Goal: Task Accomplishment & Management: Use online tool/utility

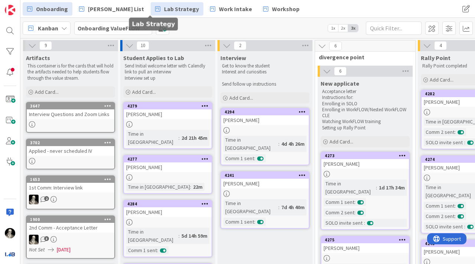
click at [164, 8] on span "Lab Strategy" at bounding box center [181, 8] width 35 height 9
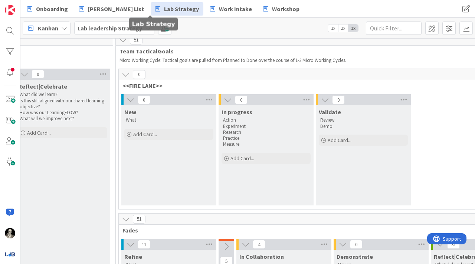
scroll to position [0, 1046]
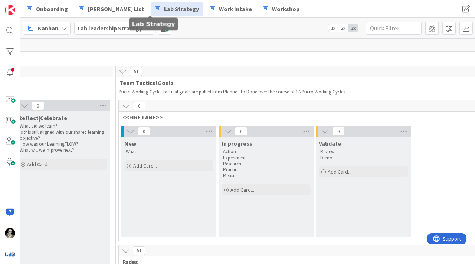
click at [102, 28] on b "Lab leadership Strategy" at bounding box center [110, 28] width 65 height 7
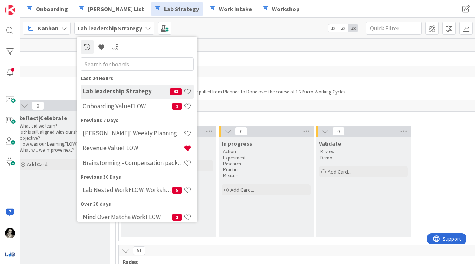
click at [145, 26] on icon at bounding box center [148, 28] width 6 height 6
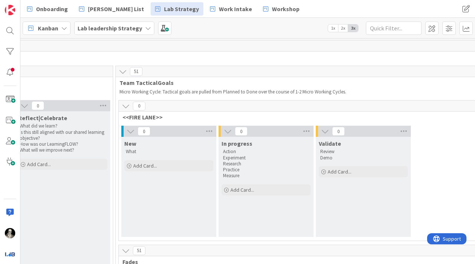
click at [64, 29] on icon at bounding box center [64, 28] width 6 height 6
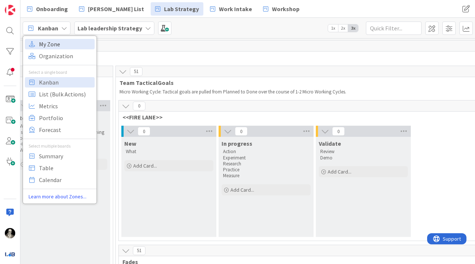
click at [58, 43] on span "My Zone" at bounding box center [65, 44] width 53 height 11
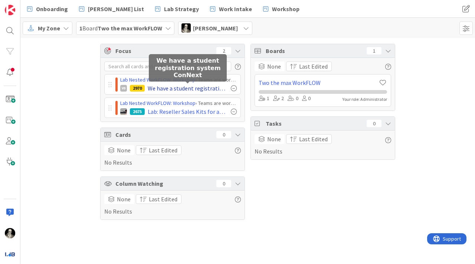
click at [175, 84] on span "We have a student registration system ConNext" at bounding box center [188, 88] width 80 height 9
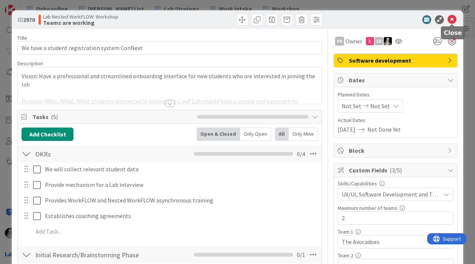
click at [452, 19] on icon at bounding box center [452, 19] width 9 height 9
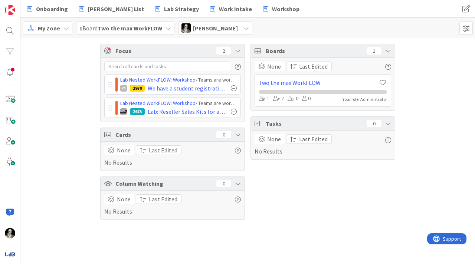
click at [169, 27] on icon at bounding box center [168, 28] width 6 height 6
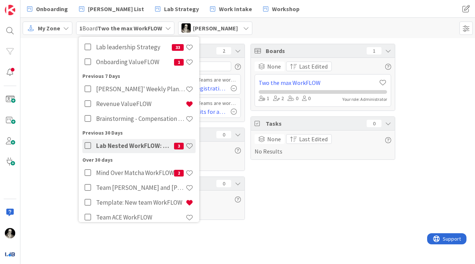
scroll to position [46, 0]
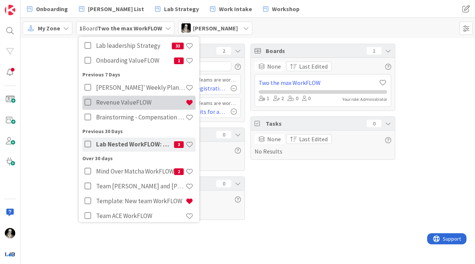
click at [135, 101] on h4 "Revenue ValueFLOW" at bounding box center [141, 102] width 90 height 7
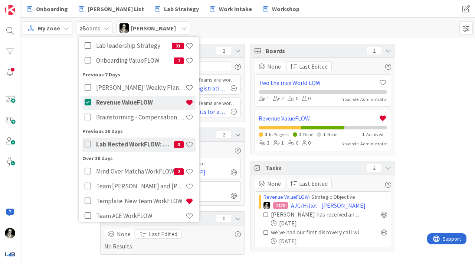
click at [51, 138] on div "Focus 2 Lab Nested WorkFLOW: Workshop › Teams are working VD 2970 We have a stu…" at bounding box center [247, 149] width 455 height 222
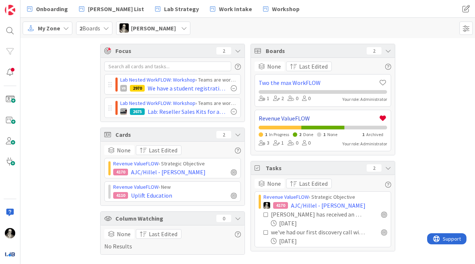
click at [280, 116] on link "Revenue ValueFLOW" at bounding box center [319, 118] width 120 height 9
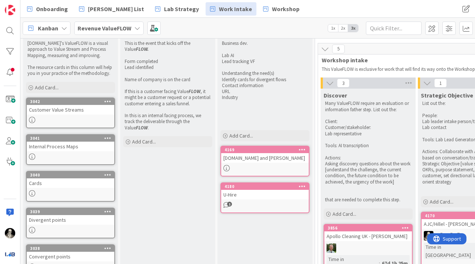
scroll to position [9, 0]
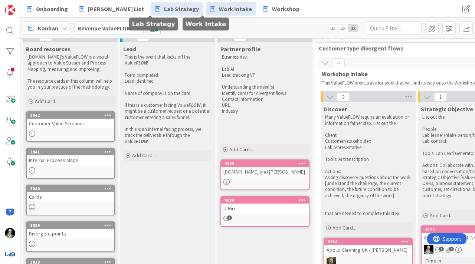
click at [164, 11] on span "Lab Strategy" at bounding box center [181, 8] width 35 height 9
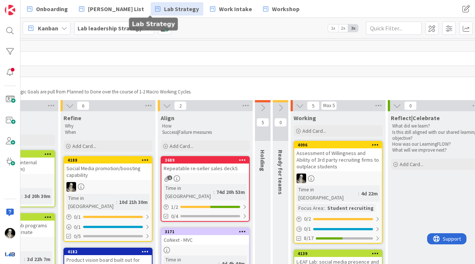
scroll to position [0, 666]
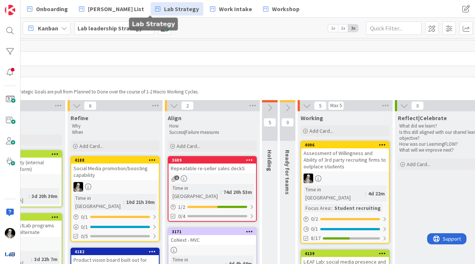
click at [148, 31] on div "Lab leadership Strategy" at bounding box center [114, 28] width 80 height 13
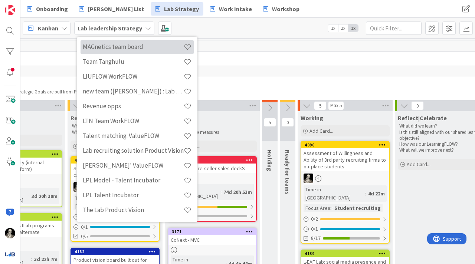
scroll to position [327, 0]
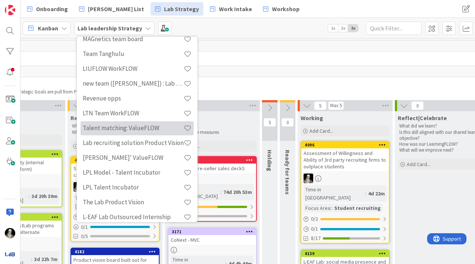
click at [156, 125] on h4 "Talent matching: ValueFLOW" at bounding box center [133, 127] width 101 height 7
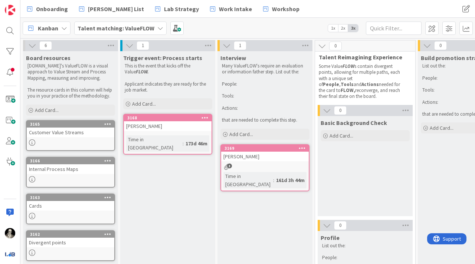
click at [159, 28] on icon at bounding box center [160, 28] width 6 height 6
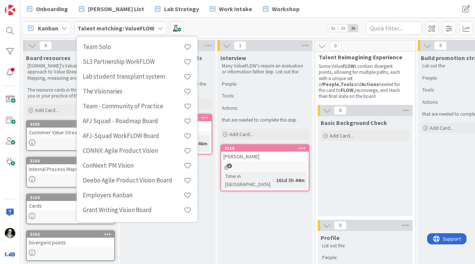
scroll to position [528, 0]
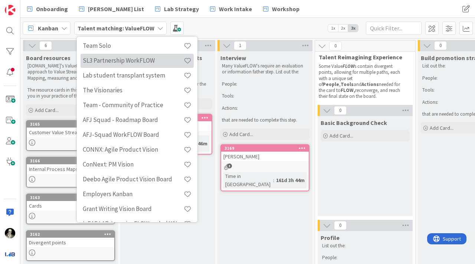
click at [147, 62] on h4 "SL3 Partnership WorkFLOW" at bounding box center [133, 60] width 101 height 7
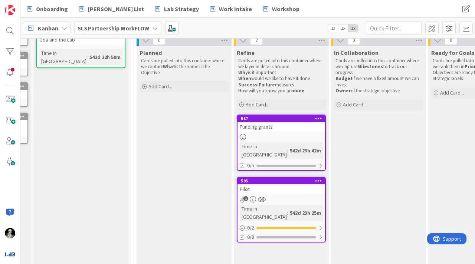
scroll to position [75, 13]
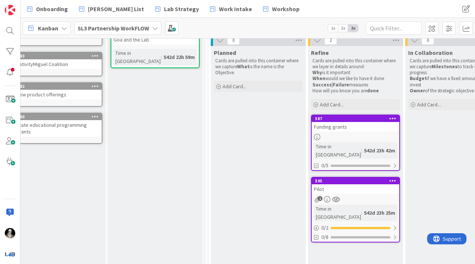
click at [156, 30] on icon at bounding box center [155, 28] width 6 height 6
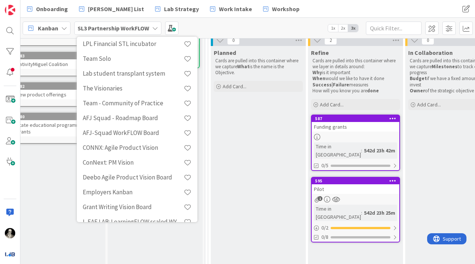
scroll to position [528, 0]
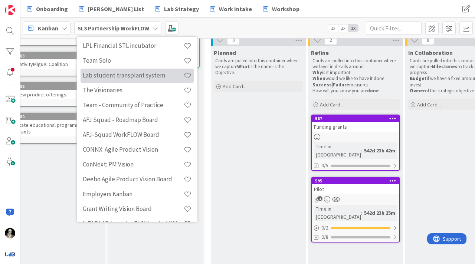
click at [144, 75] on h4 "Lab student transplant system" at bounding box center [133, 75] width 101 height 7
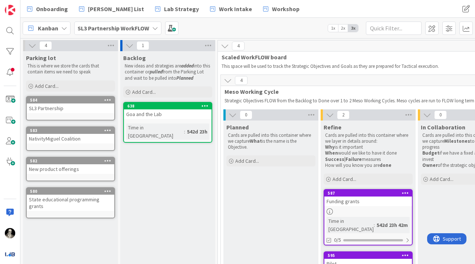
click at [154, 29] on icon at bounding box center [155, 28] width 6 height 6
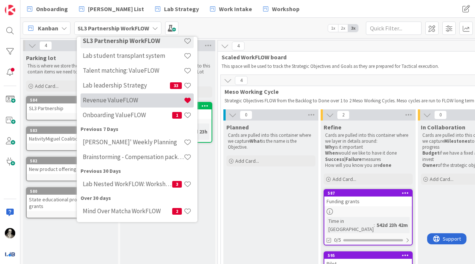
scroll to position [50, 0]
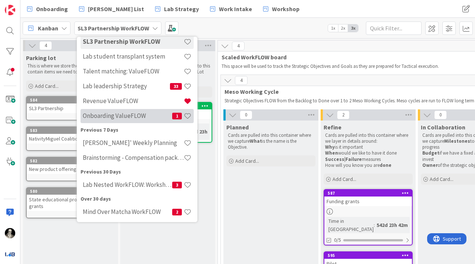
click at [120, 117] on h4 "Onboarding ValueFLOW" at bounding box center [128, 115] width 90 height 7
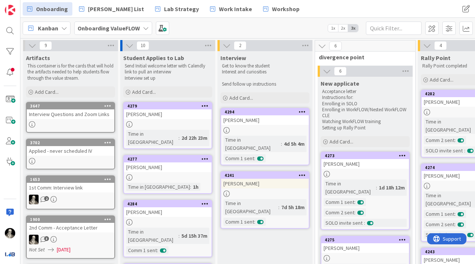
click at [144, 29] on icon at bounding box center [146, 28] width 6 height 6
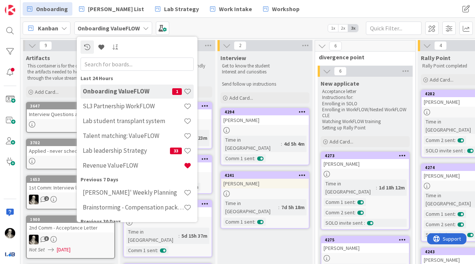
click at [189, 25] on div "Kanban Onboarding ValueFLOW Last 24 Hours Onboarding ValueFLOW 1 SL3 Partnershi…" at bounding box center [247, 28] width 455 height 20
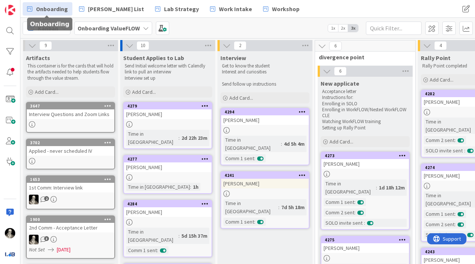
click at [50, 7] on span "Onboarding" at bounding box center [52, 8] width 32 height 9
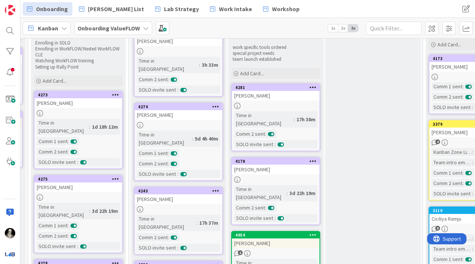
scroll to position [0, 287]
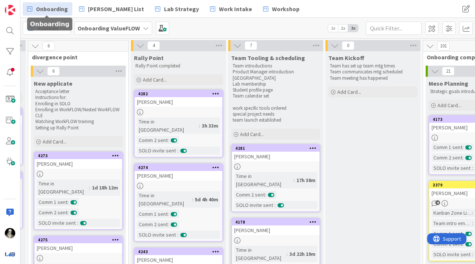
click at [145, 27] on icon at bounding box center [146, 28] width 6 height 6
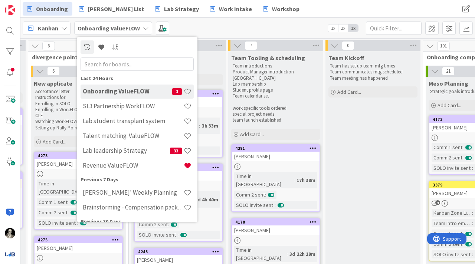
click at [145, 27] on icon at bounding box center [146, 28] width 6 height 6
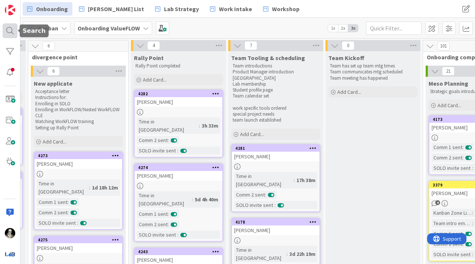
click at [11, 27] on div at bounding box center [10, 30] width 15 height 15
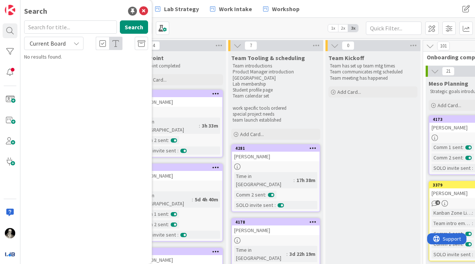
click at [73, 29] on input "text" at bounding box center [70, 26] width 93 height 13
type input "kata"
click at [78, 42] on icon at bounding box center [77, 43] width 6 height 6
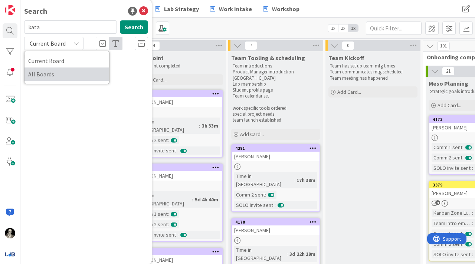
click at [63, 69] on span "All Boards" at bounding box center [66, 74] width 77 height 11
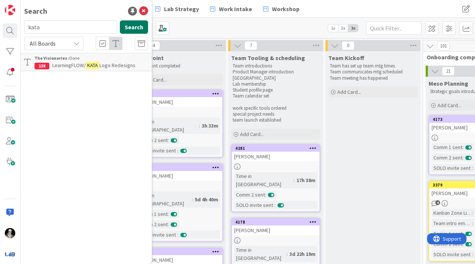
click at [142, 24] on button "Search" at bounding box center [134, 26] width 28 height 13
click at [145, 9] on icon at bounding box center [143, 11] width 9 height 9
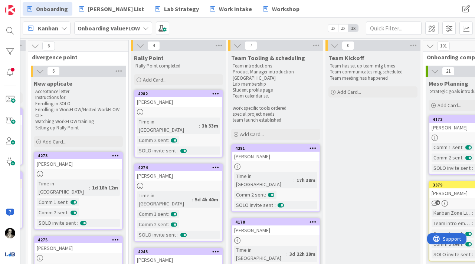
click at [65, 25] on div "Kanban" at bounding box center [47, 28] width 48 height 13
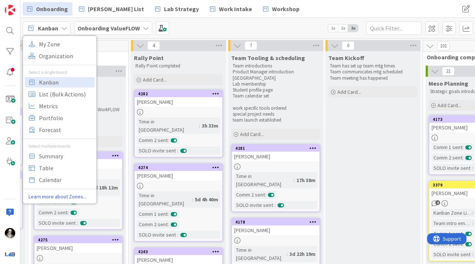
click at [146, 26] on icon at bounding box center [146, 28] width 6 height 6
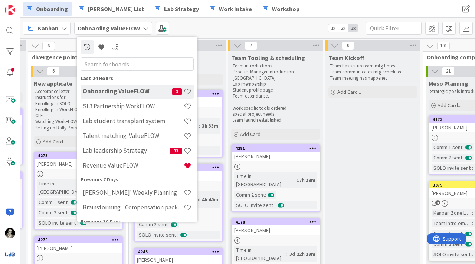
click at [126, 63] on input "text" at bounding box center [137, 64] width 113 height 13
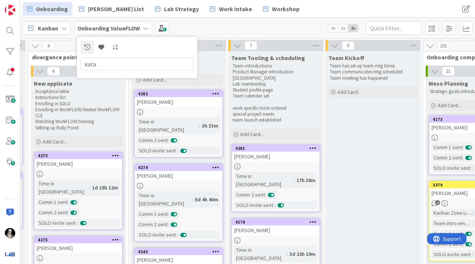
type input "kata"
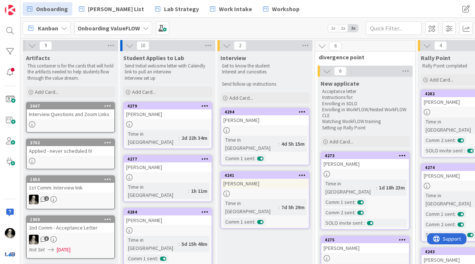
click at [144, 28] on icon at bounding box center [146, 28] width 6 height 6
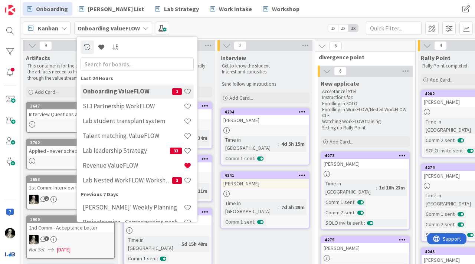
click at [123, 64] on input "text" at bounding box center [137, 64] width 113 height 13
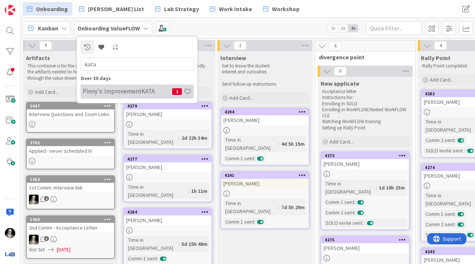
type input "kata"
click at [144, 92] on h4 "Pinny's: ImprovementKATA" at bounding box center [128, 91] width 90 height 7
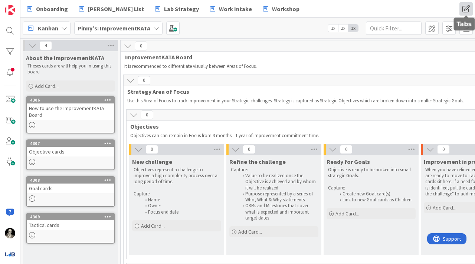
click at [464, 9] on span at bounding box center [466, 8] width 13 height 13
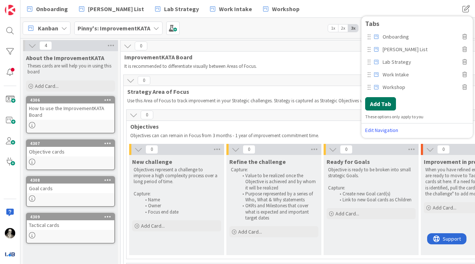
click at [383, 99] on button "Add Tab" at bounding box center [380, 103] width 31 height 13
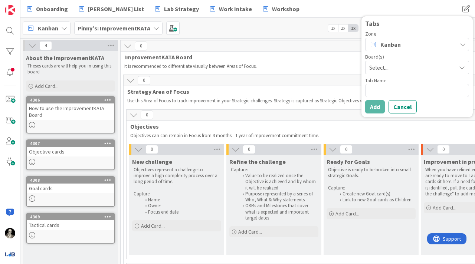
click at [388, 66] on span "Select..." at bounding box center [411, 67] width 83 height 10
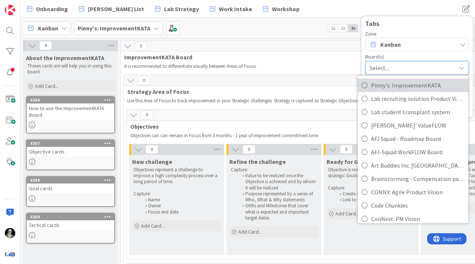
click at [385, 88] on span "Pinny's: ImprovementKATA" at bounding box center [418, 85] width 94 height 11
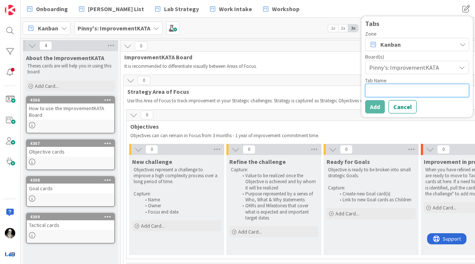
click at [383, 93] on textarea at bounding box center [417, 90] width 104 height 13
type textarea "x"
type textarea "P"
type textarea "x"
type textarea "Pi"
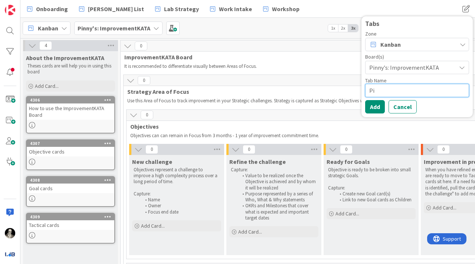
type textarea "x"
type textarea "Pin"
type textarea "x"
type textarea "Pinn"
type textarea "x"
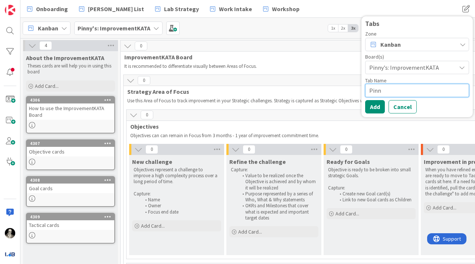
type textarea "Pinny"
type textarea "x"
type textarea "Pinny"
type textarea "x"
type textarea "Pinny K"
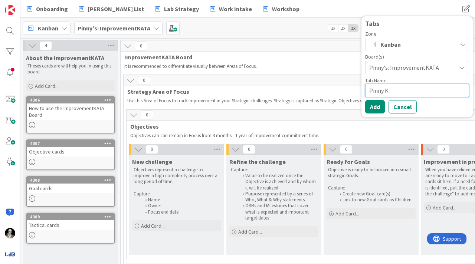
type textarea "x"
type textarea "Pinny Ka"
type textarea "x"
type textarea "Pinny Kat"
type textarea "x"
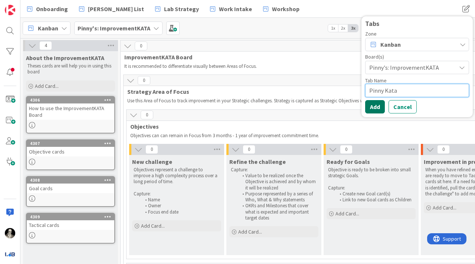
type textarea "Pinny Kata"
click at [373, 104] on button "Add" at bounding box center [375, 106] width 20 height 13
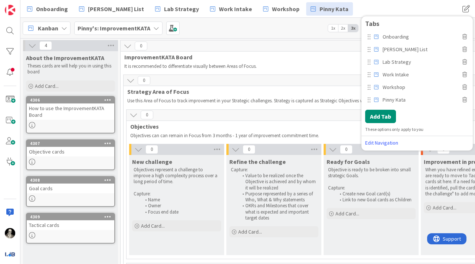
click at [334, 6] on div "Onboarding [PERSON_NAME] List Lab Strategy Work Intake Workshop Pinny Kata" at bounding box center [213, 8] width 380 height 13
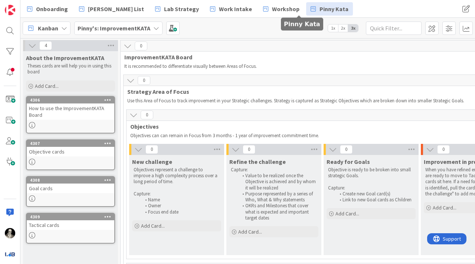
click at [320, 6] on span "Pinny Kata" at bounding box center [334, 8] width 29 height 9
